Goal: Use online tool/utility: Utilize a website feature to perform a specific function

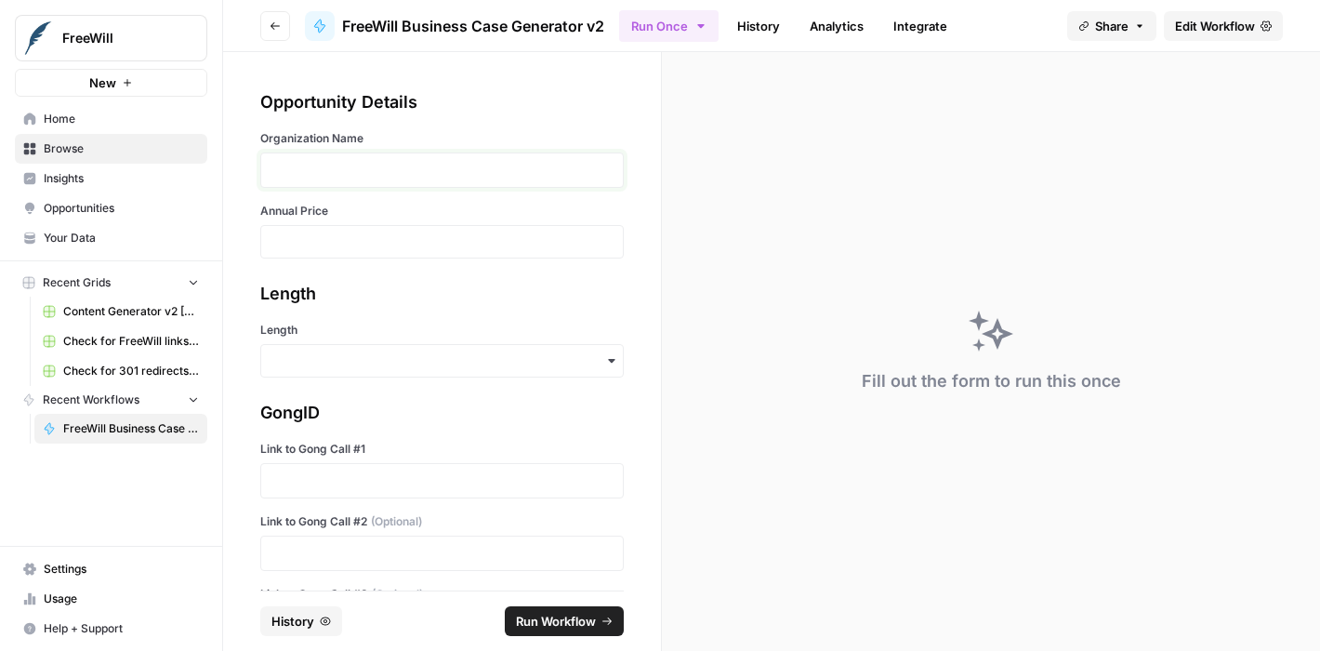
click at [367, 170] on p at bounding box center [441, 170] width 339 height 19
click at [309, 246] on input "Annual Price" at bounding box center [441, 241] width 339 height 17
type input "9000"
click at [286, 362] on input "Length" at bounding box center [441, 360] width 339 height 19
click at [287, 446] on div "Short" at bounding box center [435, 445] width 348 height 35
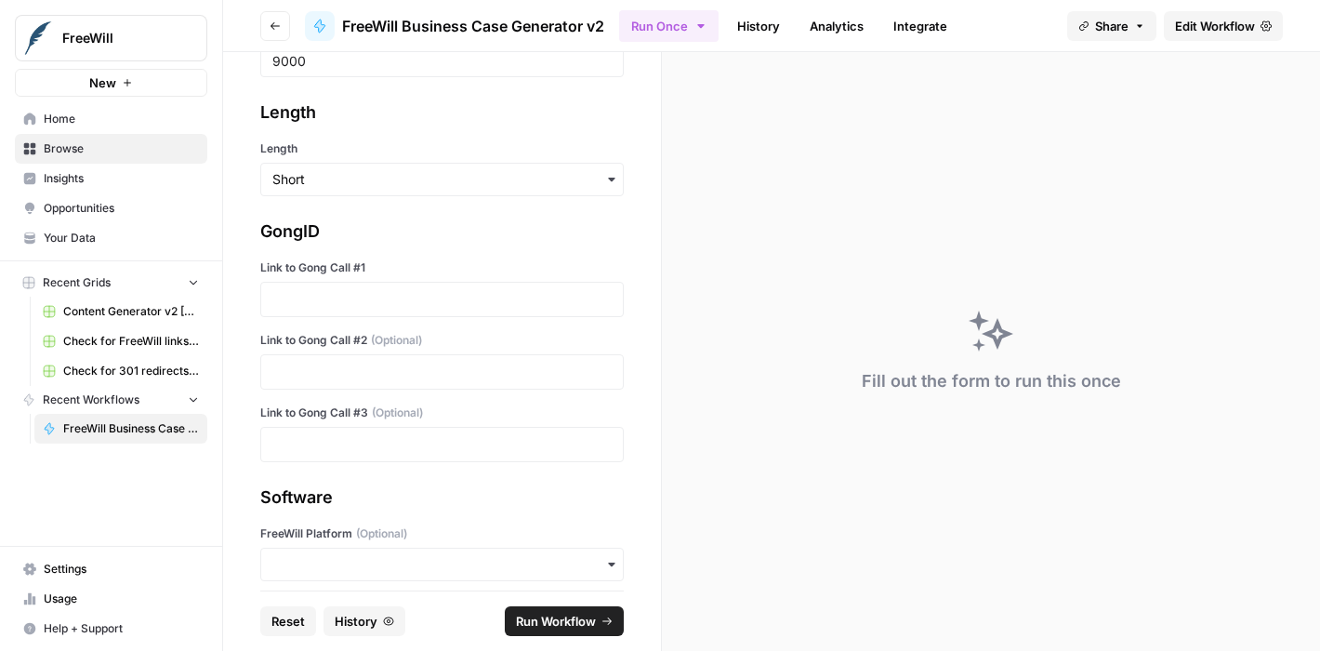
scroll to position [238, 0]
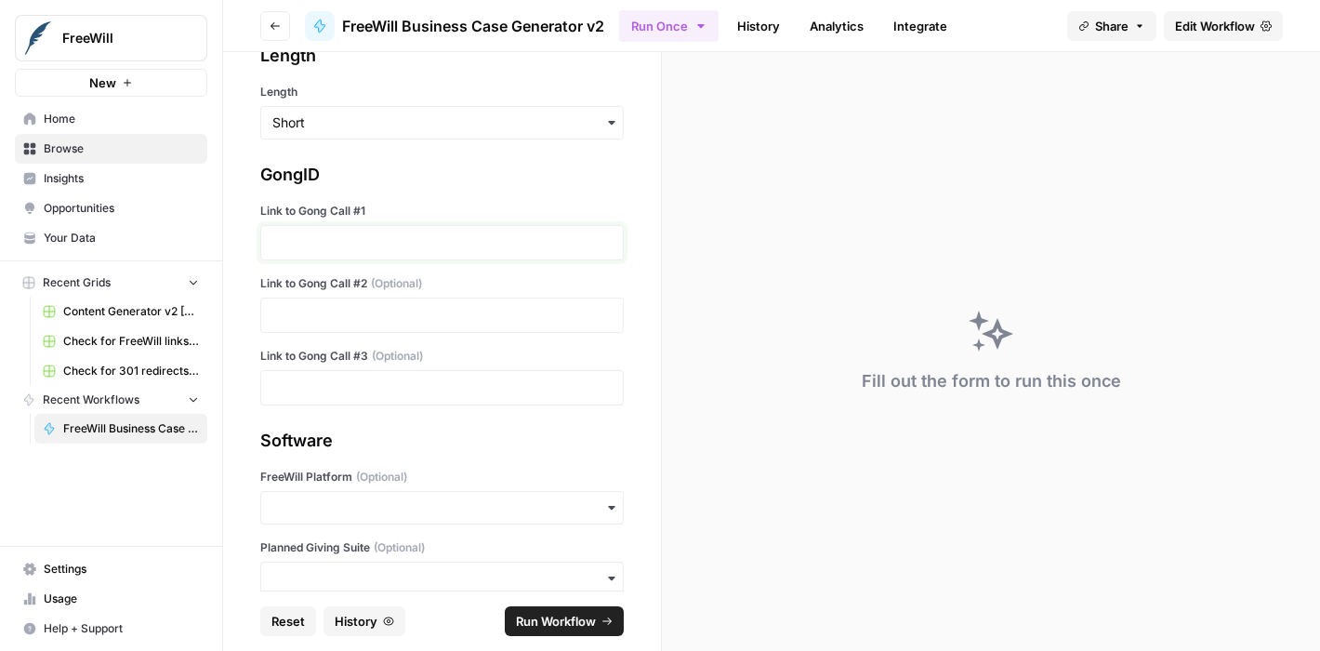
click at [343, 243] on p at bounding box center [441, 242] width 339 height 19
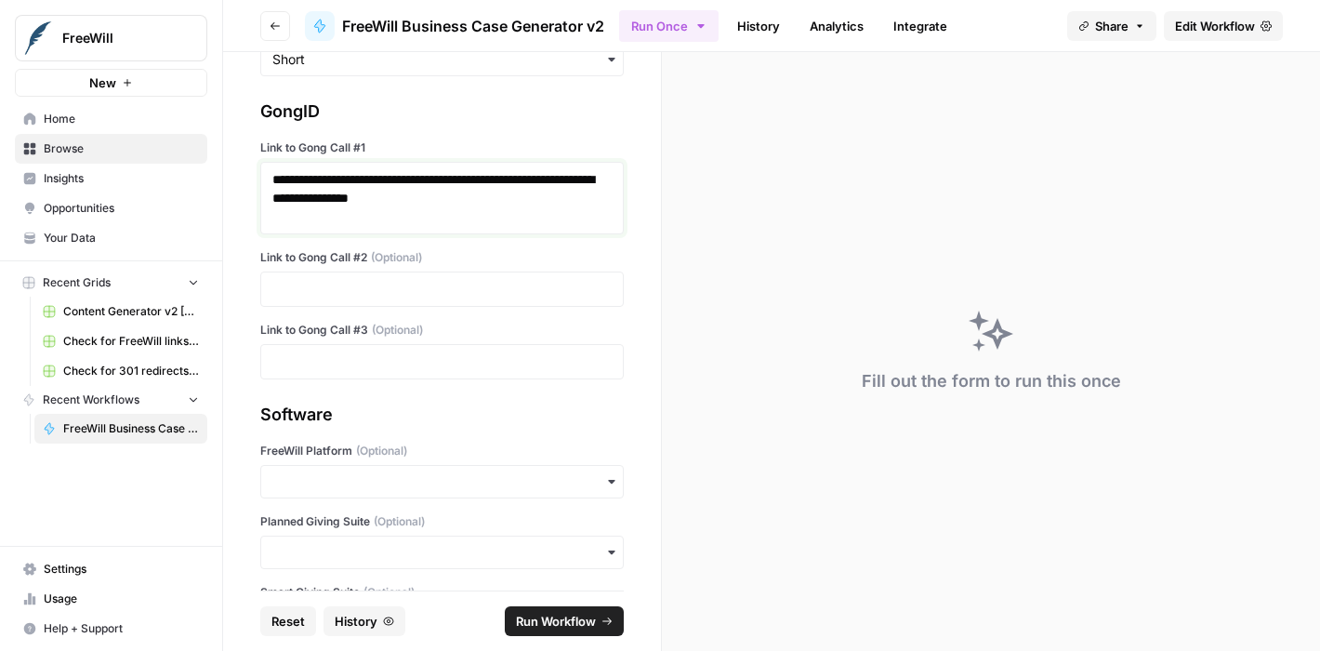
scroll to position [397, 0]
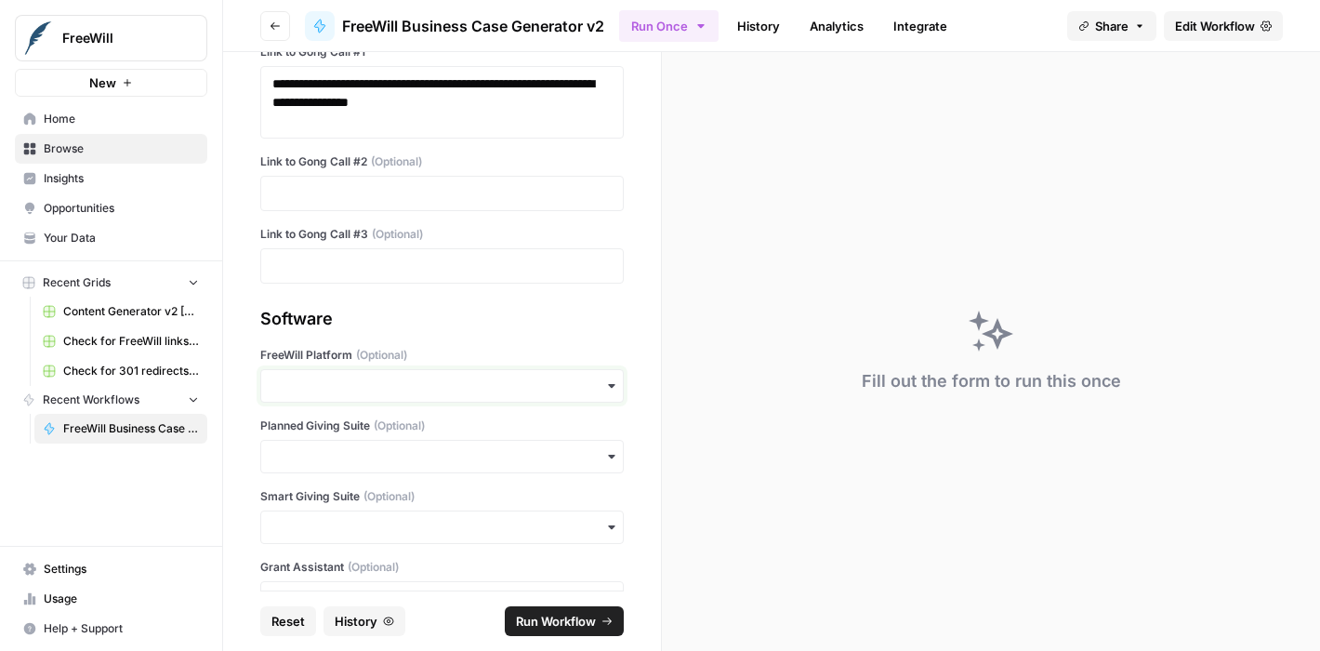
click at [289, 387] on input "FreeWill Platform (Optional)" at bounding box center [441, 385] width 339 height 19
click at [490, 337] on div "Software FreeWill Platform (Optional) Planned Giving Suite (Optional) Smart Giv…" at bounding box center [441, 460] width 363 height 309
click at [370, 522] on input "Smart Giving Suite (Optional)" at bounding box center [441, 527] width 339 height 19
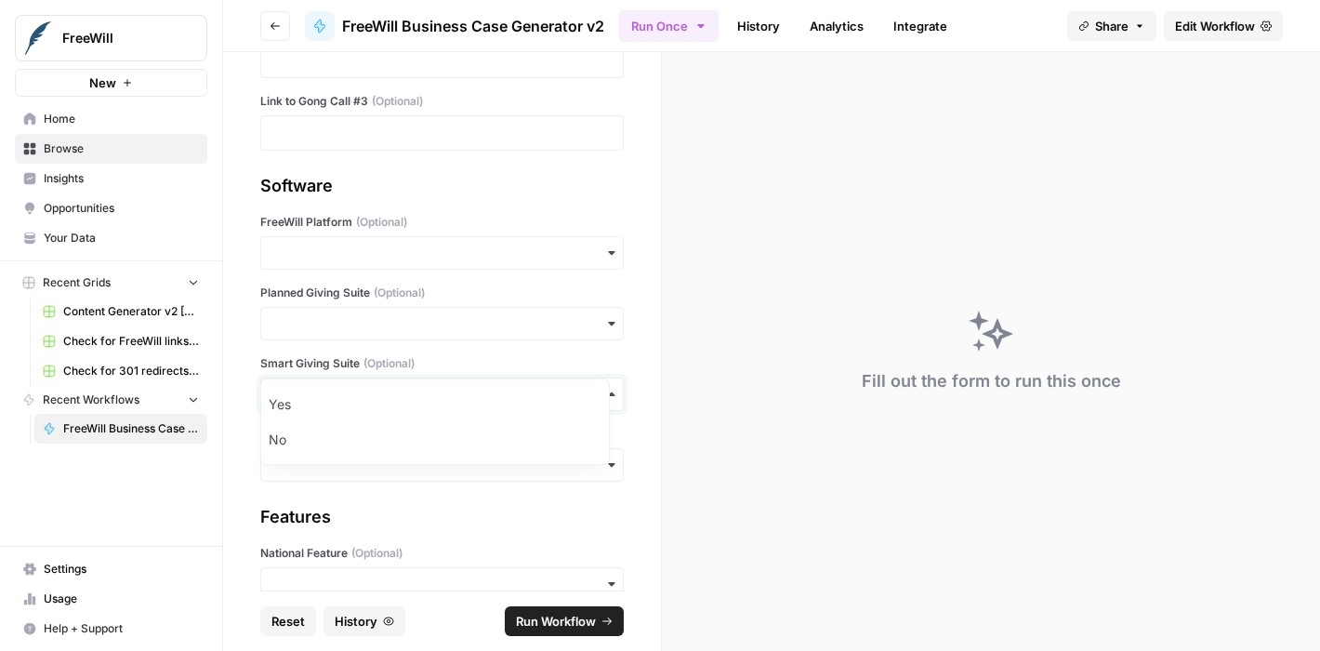
scroll to position [570, 0]
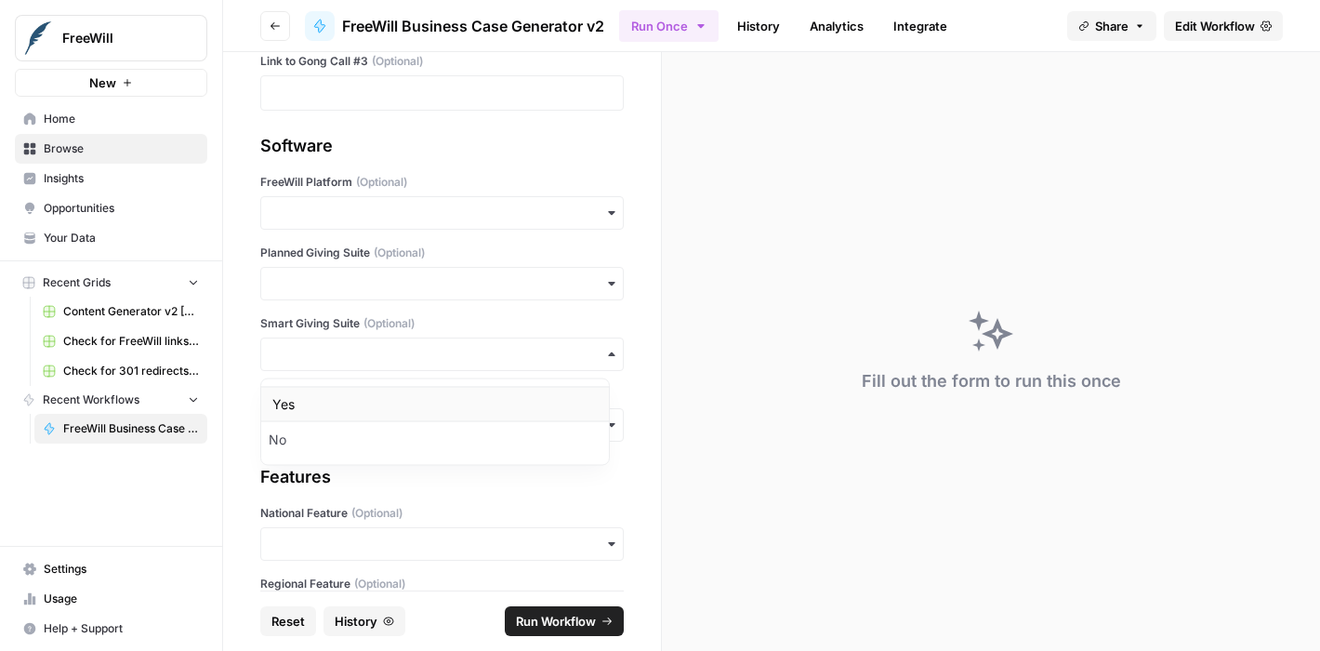
click at [319, 402] on div "Yes" at bounding box center [435, 404] width 348 height 35
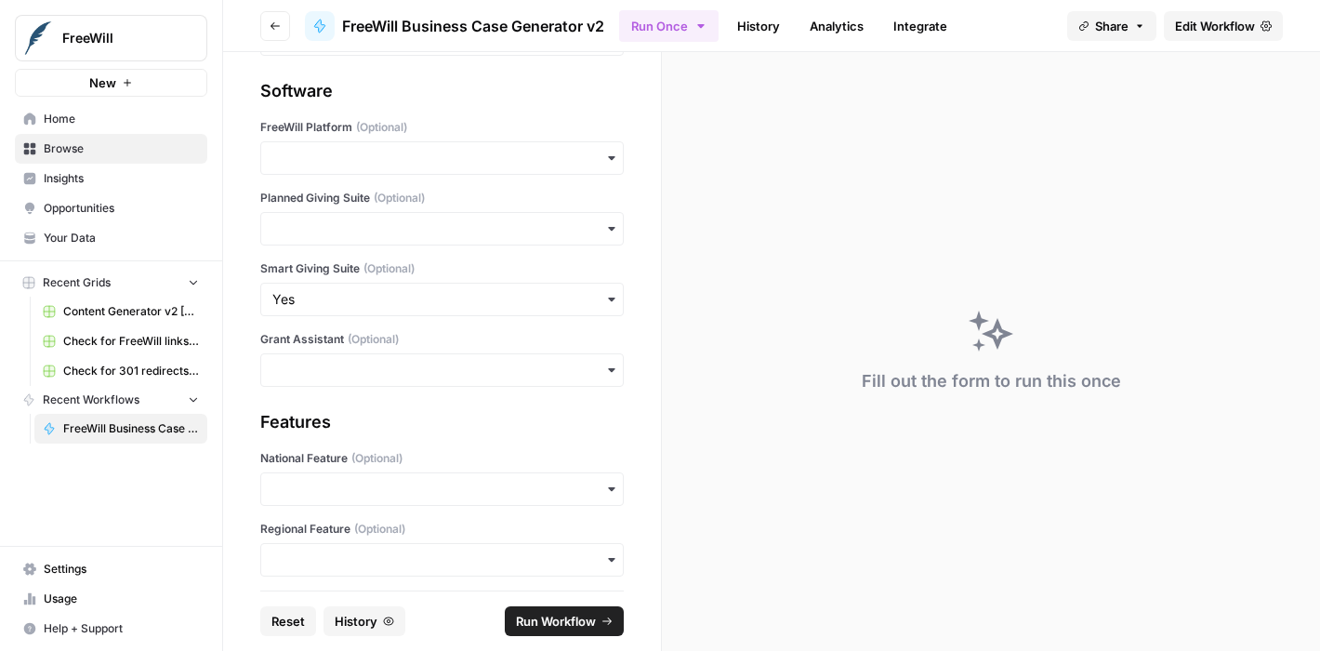
scroll to position [705, 0]
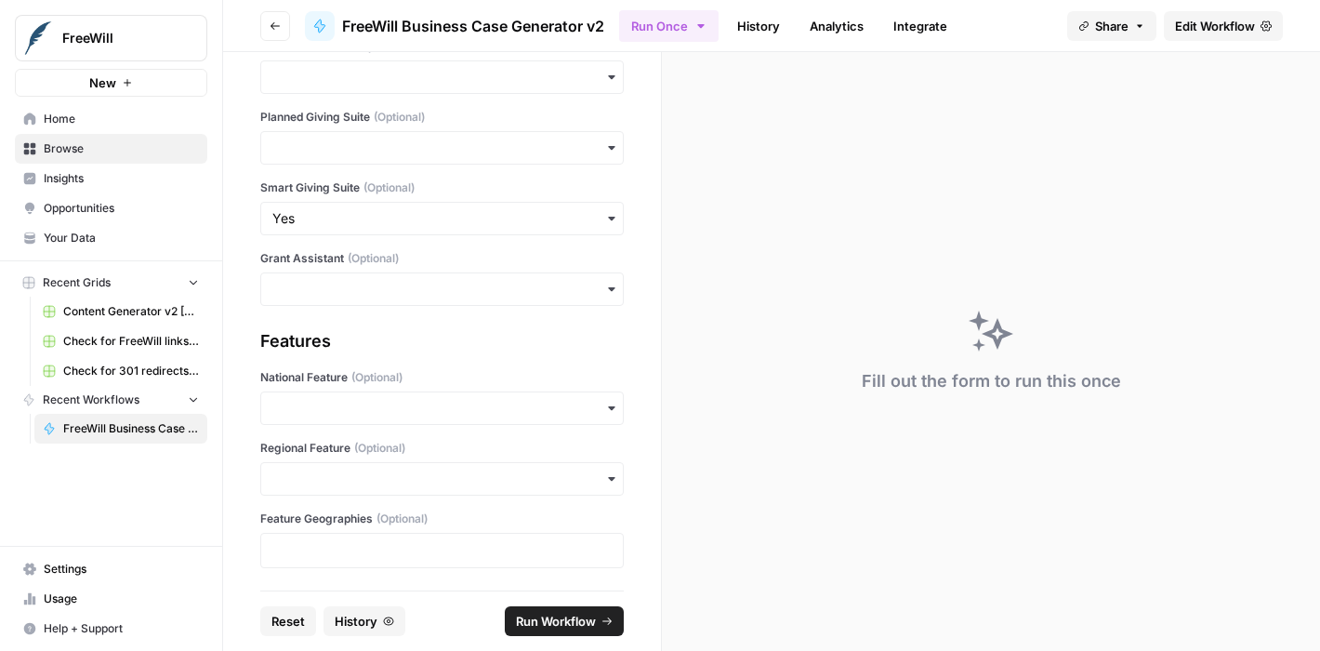
click at [547, 618] on span "Run Workflow" at bounding box center [556, 621] width 80 height 19
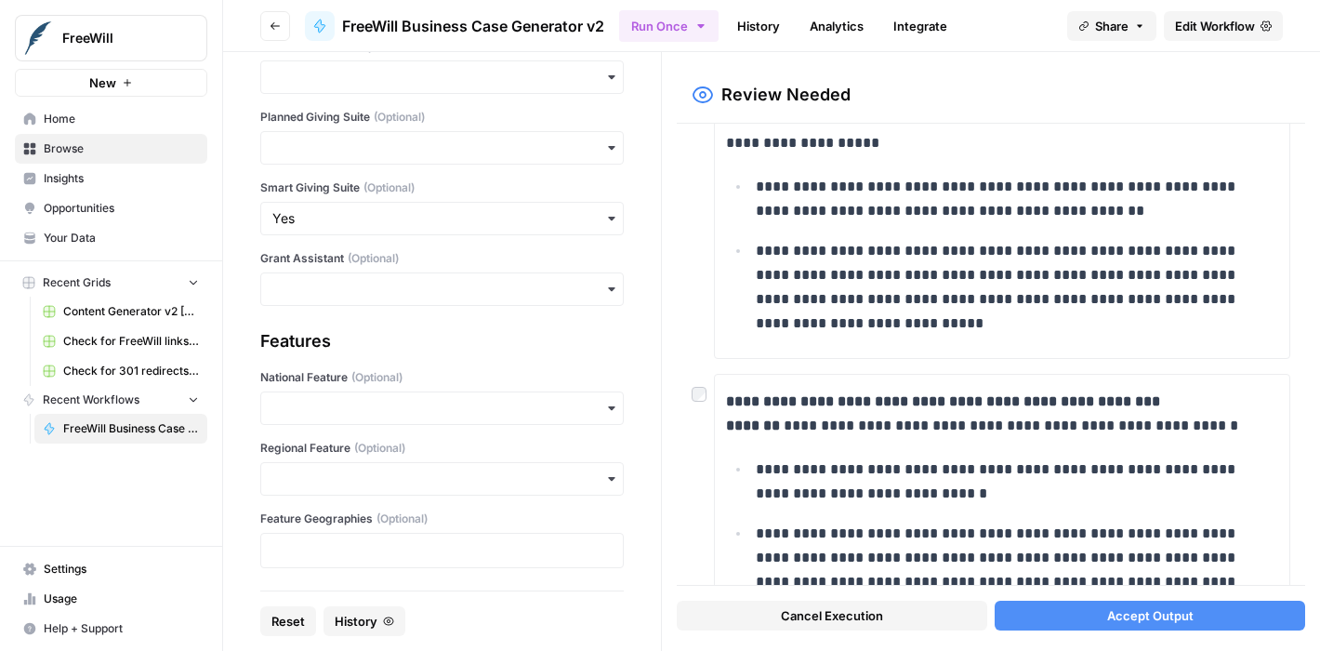
scroll to position [478, 0]
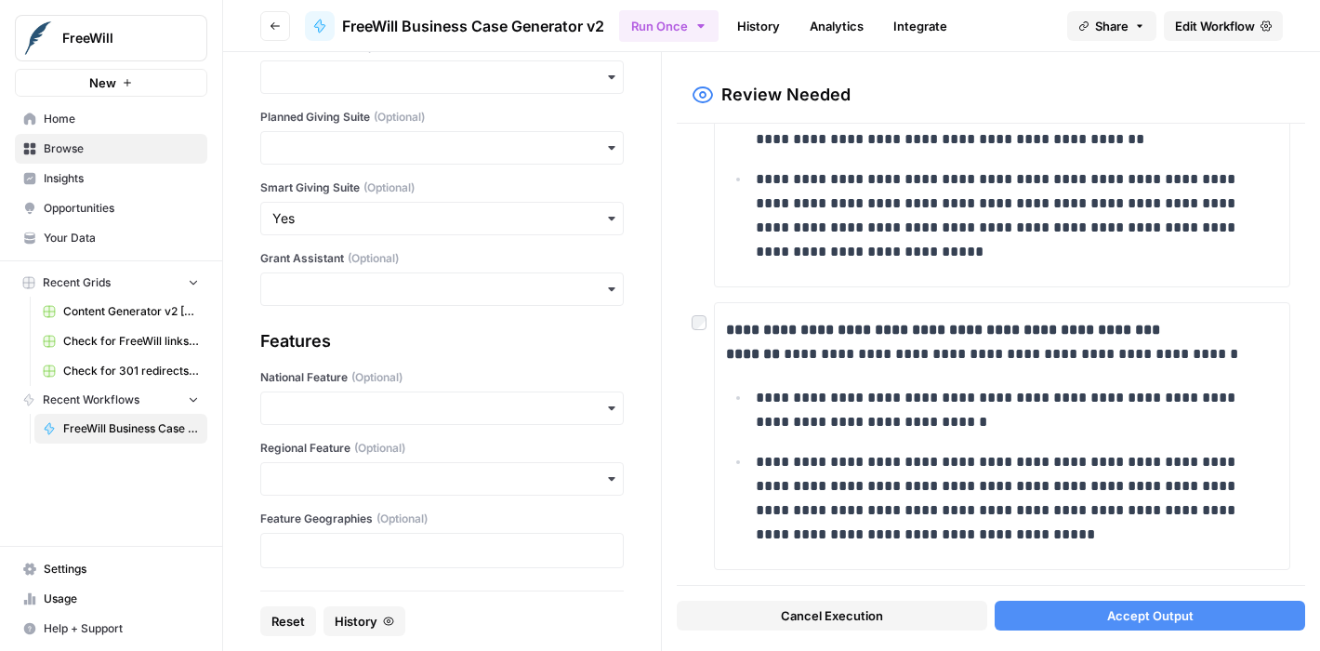
click at [1130, 610] on span "Accept Output" at bounding box center [1150, 615] width 86 height 19
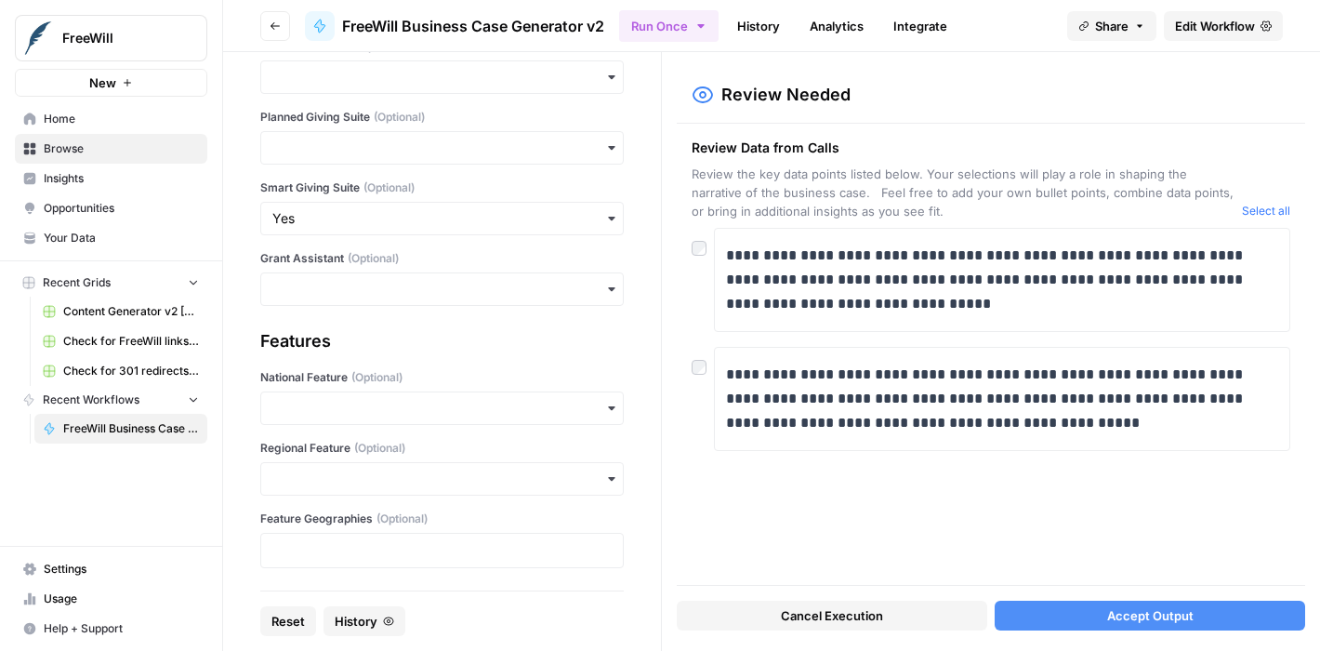
click at [1179, 613] on span "Accept Output" at bounding box center [1150, 615] width 86 height 19
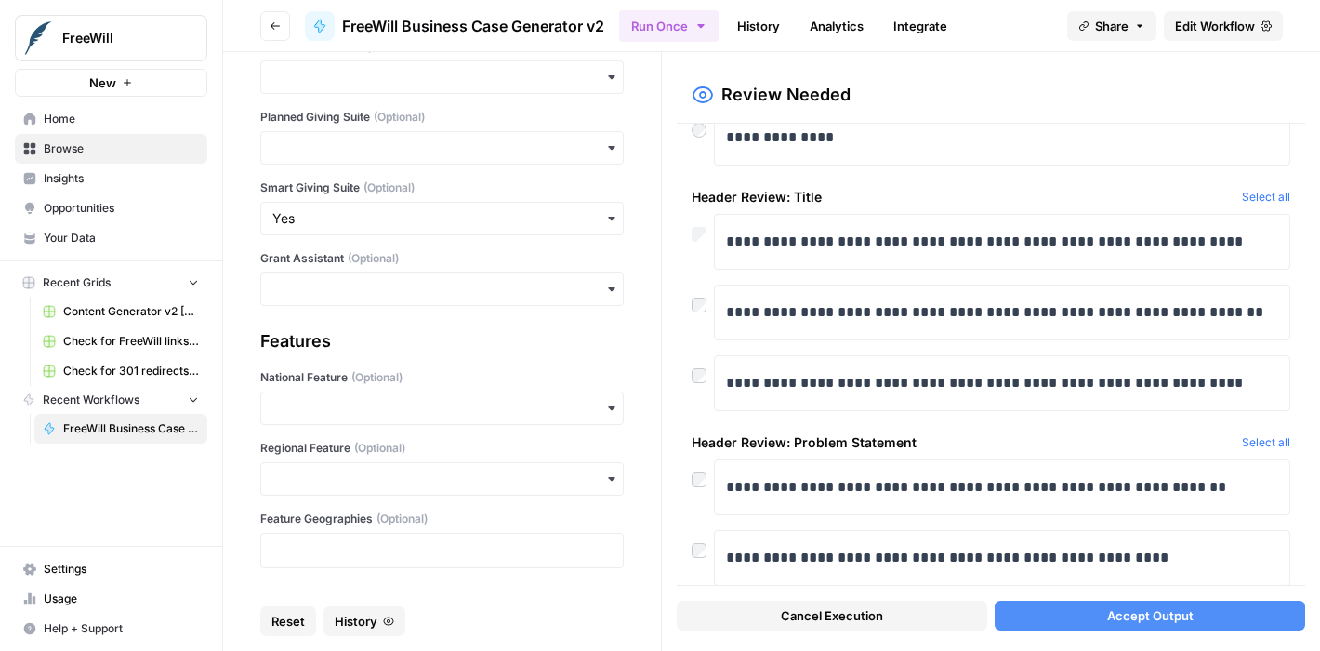
scroll to position [167, 0]
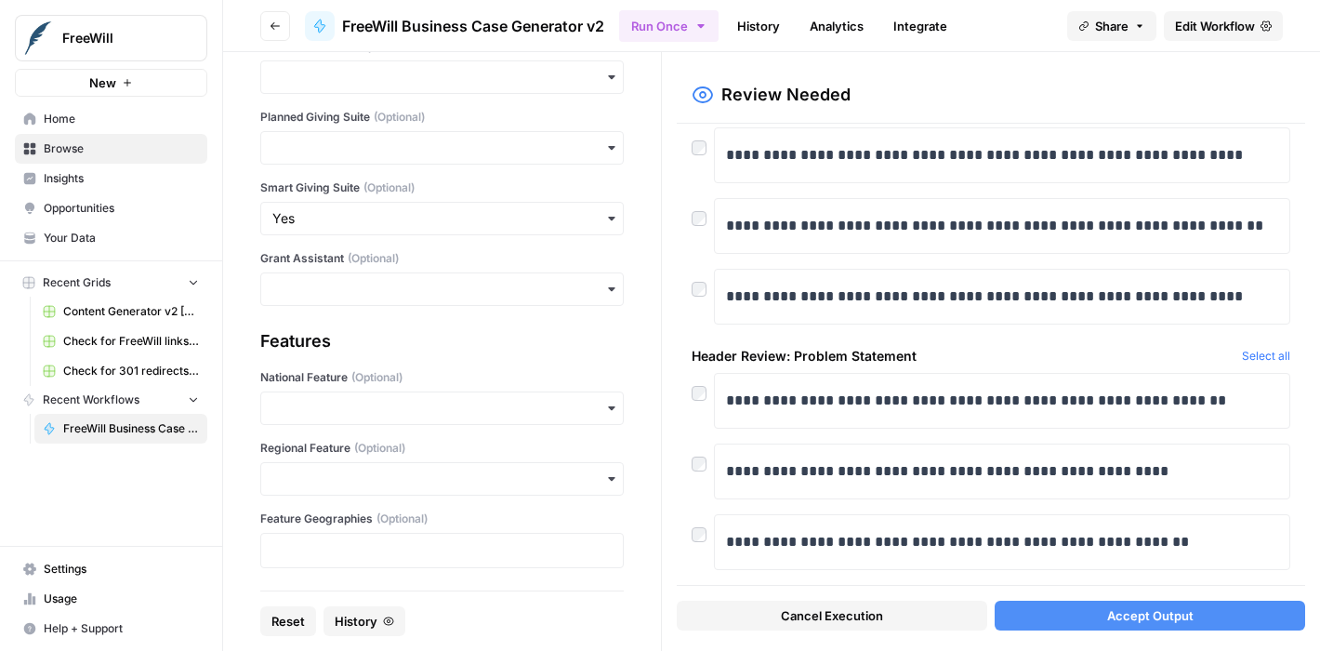
click at [1148, 611] on span "Accept Output" at bounding box center [1150, 615] width 86 height 19
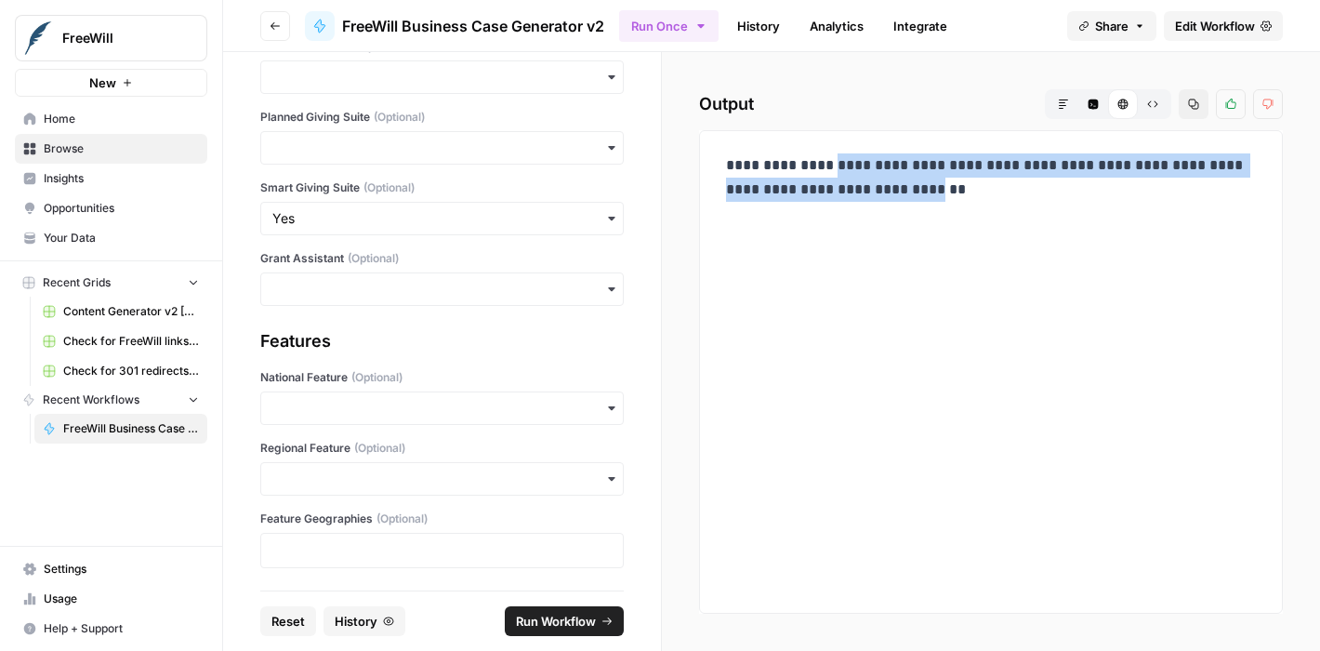
drag, startPoint x: 811, startPoint y: 165, endPoint x: 954, endPoint y: 189, distance: 144.2
click at [954, 189] on p "**********" at bounding box center [991, 177] width 530 height 48
copy p "**********"
